Goal: Information Seeking & Learning: Find specific fact

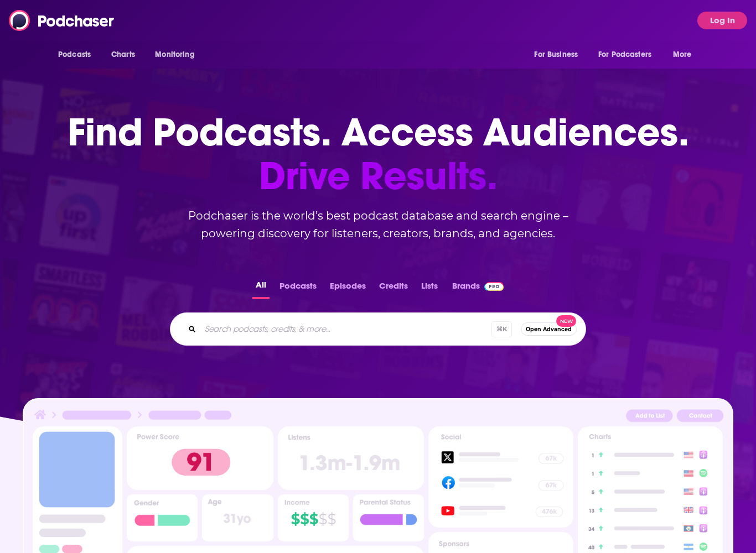
click at [727, 25] on button "Log In" at bounding box center [722, 21] width 50 height 18
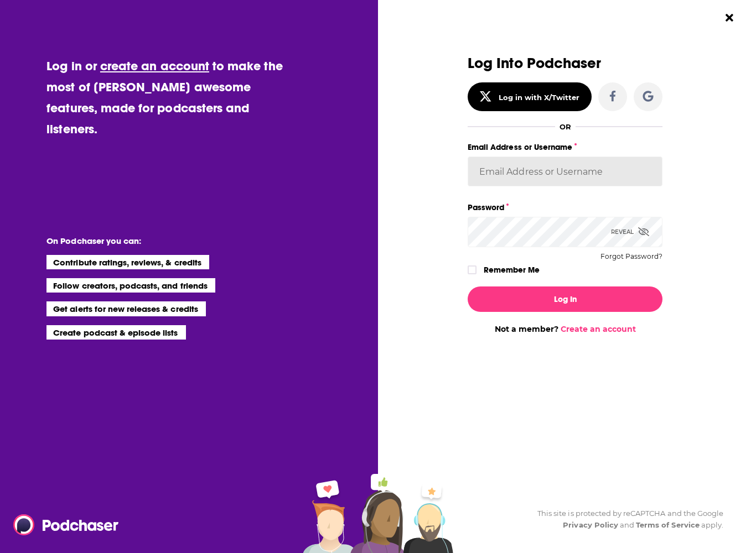
click at [592, 169] on input "Email Address or Username" at bounding box center [565, 172] width 195 height 30
type input "experts2podcasts"
click at [565, 299] on button "Log In" at bounding box center [565, 299] width 195 height 25
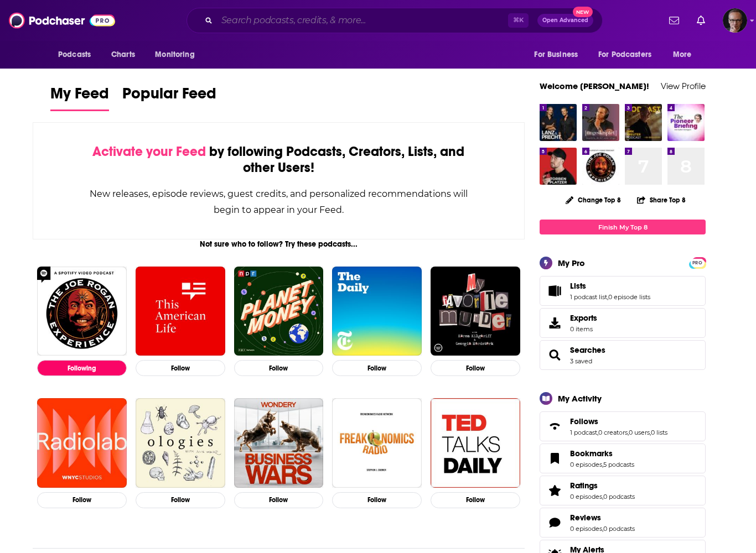
click at [323, 23] on input "Search podcasts, credits, & more..." at bounding box center [362, 21] width 291 height 18
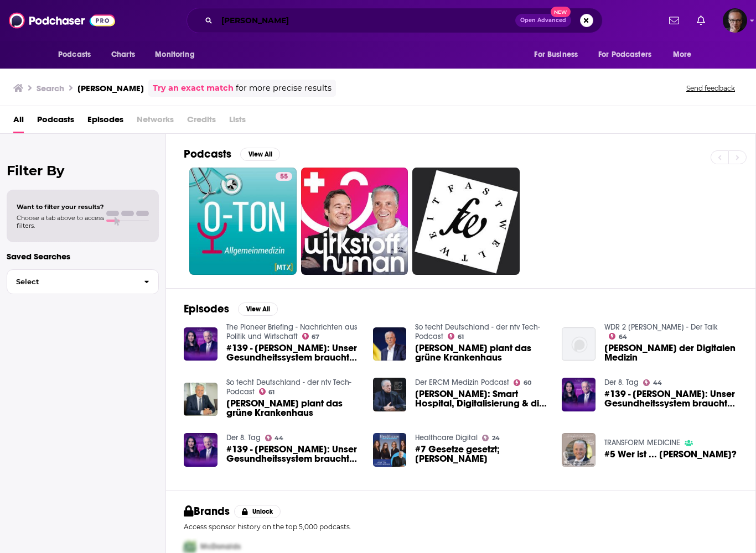
click at [351, 21] on input "[PERSON_NAME]" at bounding box center [366, 21] width 298 height 18
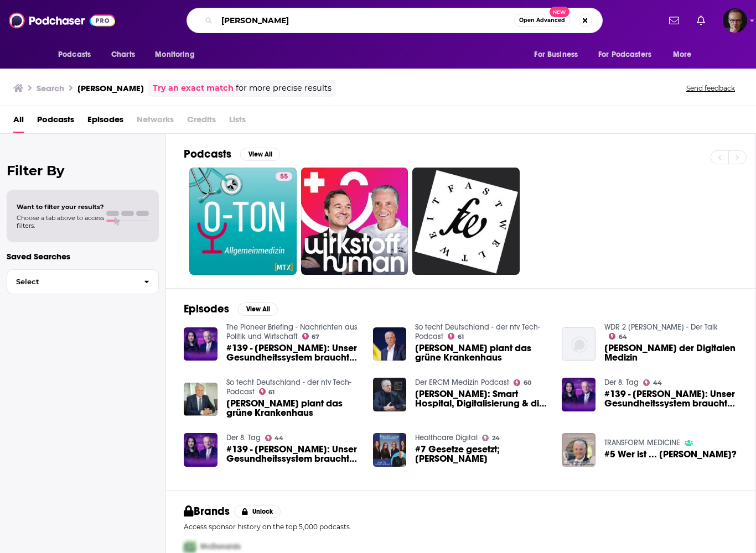
click at [351, 21] on input "[PERSON_NAME]" at bounding box center [365, 21] width 297 height 18
click at [371, 15] on input "[PERSON_NAME]" at bounding box center [365, 21] width 297 height 18
type input "j"
type input "[PERSON_NAME]"
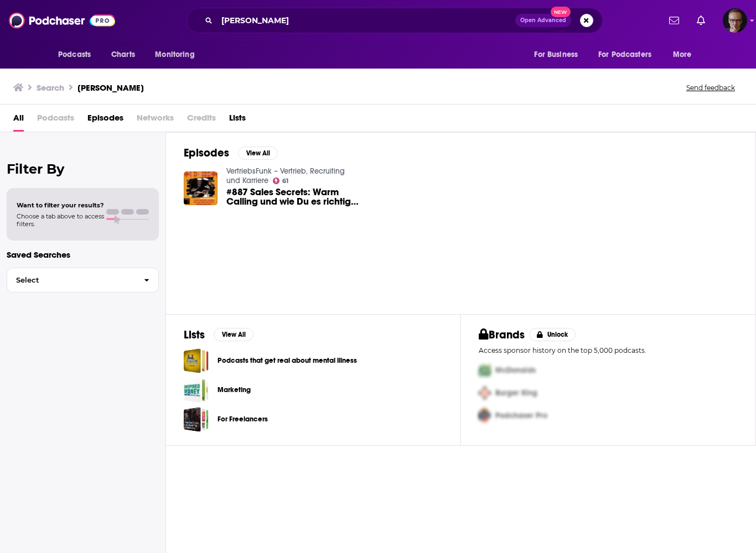
click at [204, 185] on img "#887 Sales Secrets: Warm Calling und wie Du es richtig machst. Mit Christiana K…" at bounding box center [201, 189] width 34 height 34
